Goal: Information Seeking & Learning: Stay updated

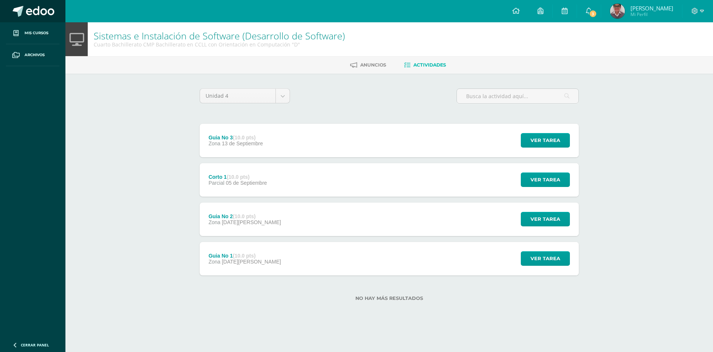
click at [51, 15] on span at bounding box center [40, 11] width 28 height 11
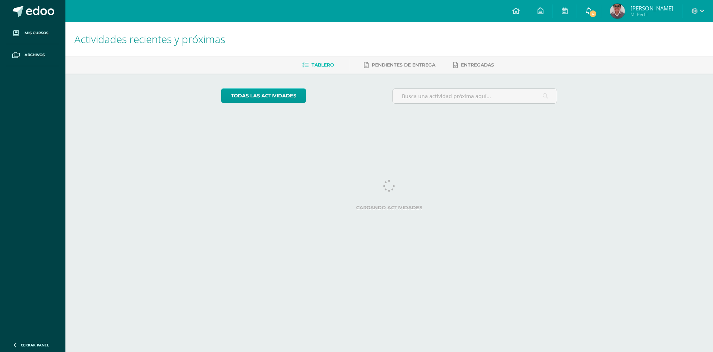
click at [597, 13] on span "4" at bounding box center [593, 14] width 8 height 8
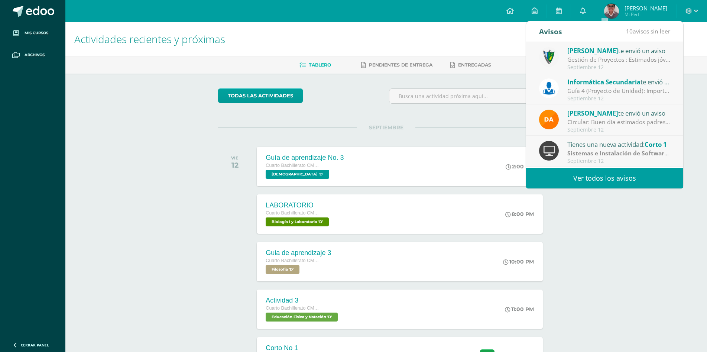
click at [572, 178] on link "Ver todos los avisos" at bounding box center [604, 178] width 157 height 20
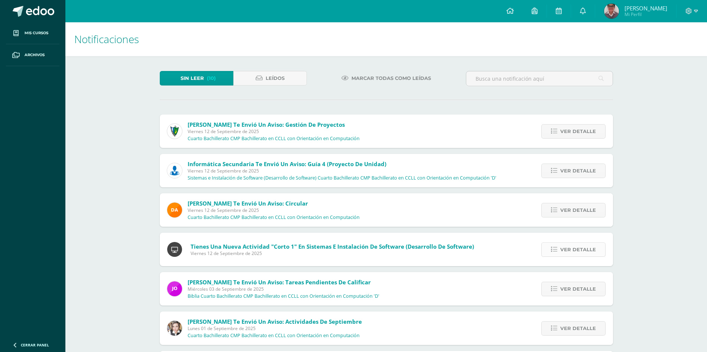
click at [581, 245] on span "Ver detalle" at bounding box center [578, 250] width 36 height 14
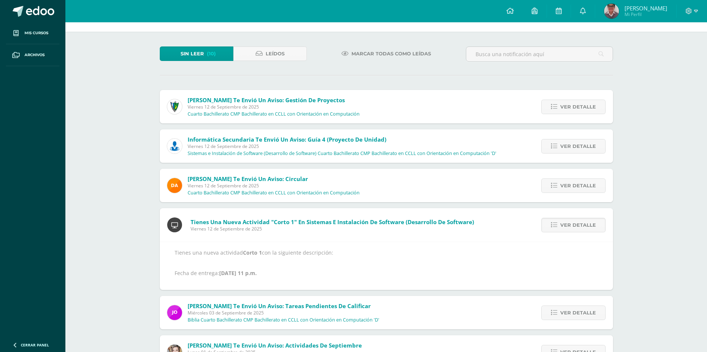
scroll to position [37, 0]
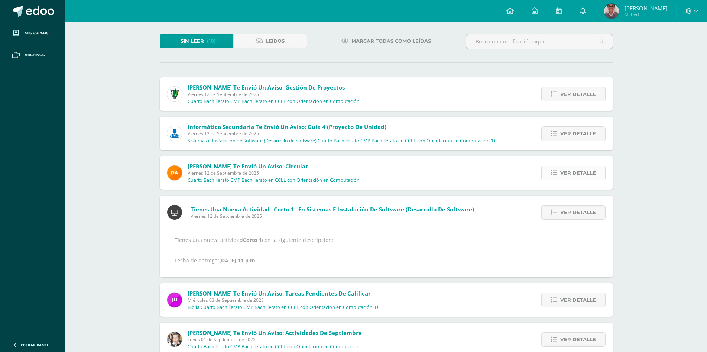
click at [572, 176] on span "Ver detalle" at bounding box center [578, 173] width 36 height 14
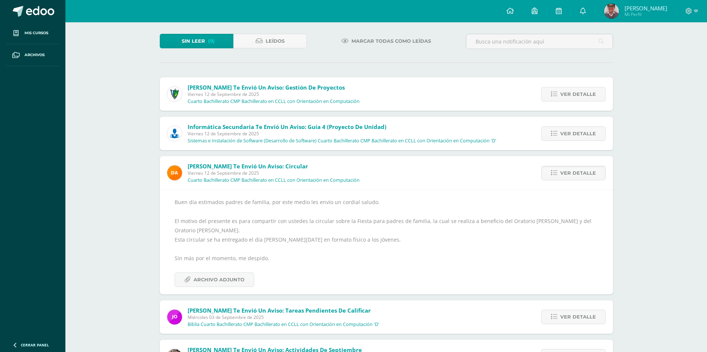
click at [566, 116] on div "Jose Pinto te envió un aviso: Gestión de Proyectos Viernes 12 de Septiembre de …" at bounding box center [386, 303] width 453 height 453
click at [569, 131] on span "Ver detalle" at bounding box center [578, 134] width 36 height 14
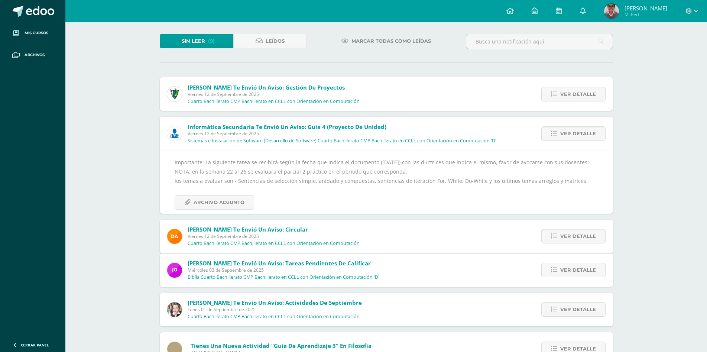
click at [569, 110] on div "Ver detalle" at bounding box center [571, 93] width 83 height 33
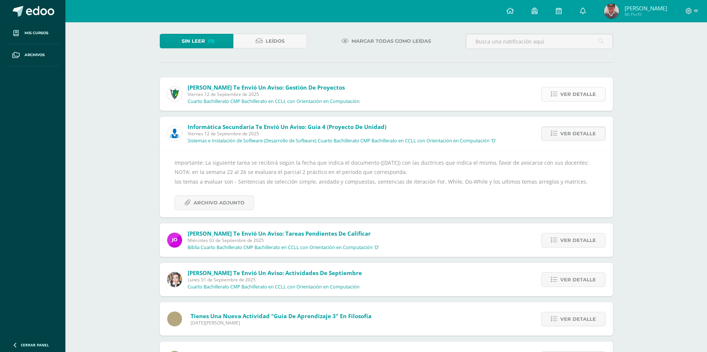
click at [570, 97] on span "Ver detalle" at bounding box center [578, 94] width 36 height 14
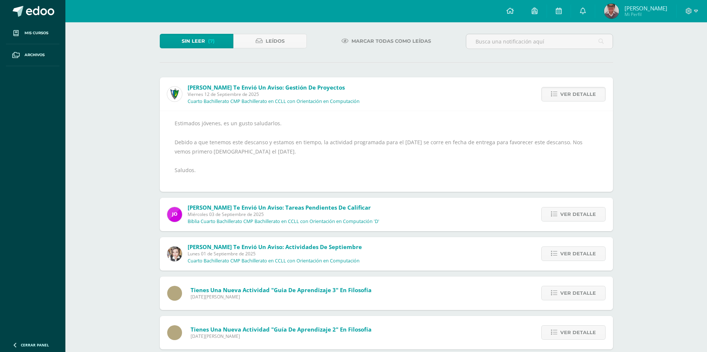
scroll to position [0, 0]
